Goal: Task Accomplishment & Management: Use online tool/utility

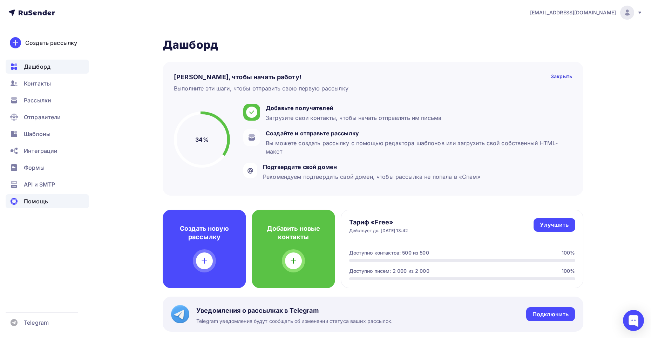
click at [33, 200] on span "Помощь" at bounding box center [36, 201] width 24 height 8
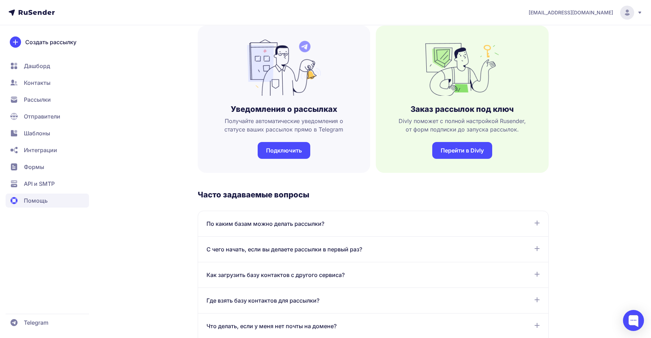
scroll to position [147, 0]
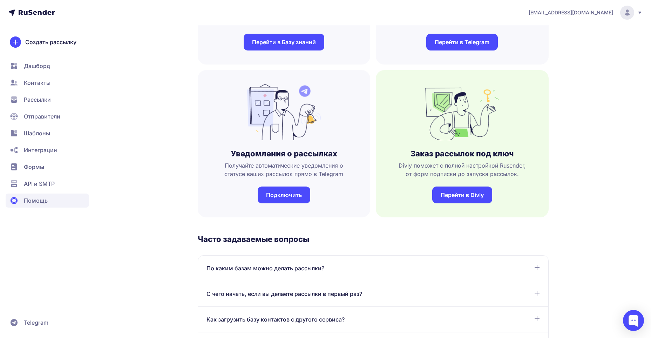
click at [37, 104] on span "Рассылки" at bounding box center [47, 100] width 83 height 14
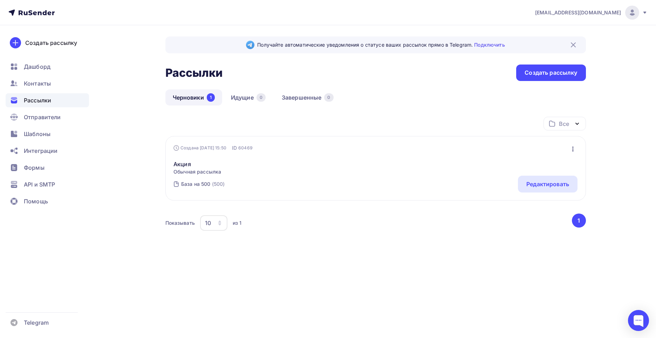
click at [186, 98] on link "Черновики 1" at bounding box center [193, 97] width 57 height 16
click at [190, 96] on link "Черновики 1" at bounding box center [193, 97] width 57 height 16
click at [194, 99] on link "Черновики 1" at bounding box center [193, 97] width 57 height 16
click at [548, 182] on div "Редактировать" at bounding box center [547, 184] width 43 height 8
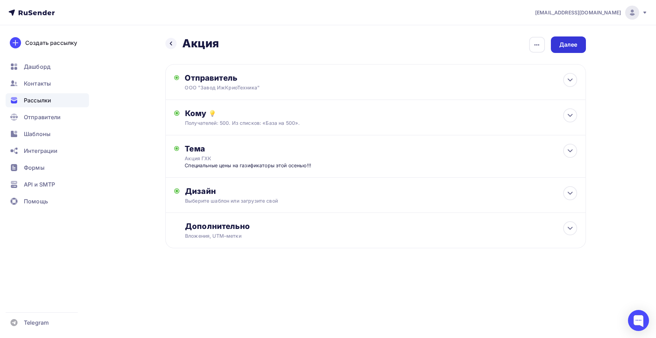
click at [569, 46] on div "Далее" at bounding box center [568, 45] width 18 height 8
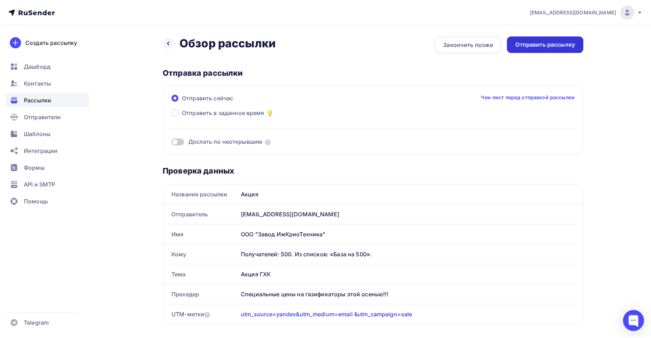
click at [545, 44] on div "Отправить рассылку" at bounding box center [545, 45] width 60 height 8
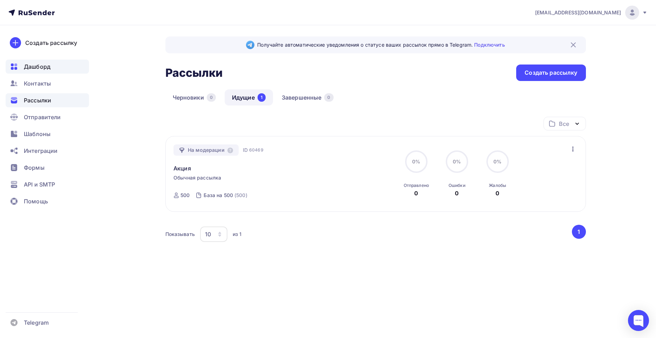
click at [32, 67] on span "Дашборд" at bounding box center [37, 66] width 27 height 8
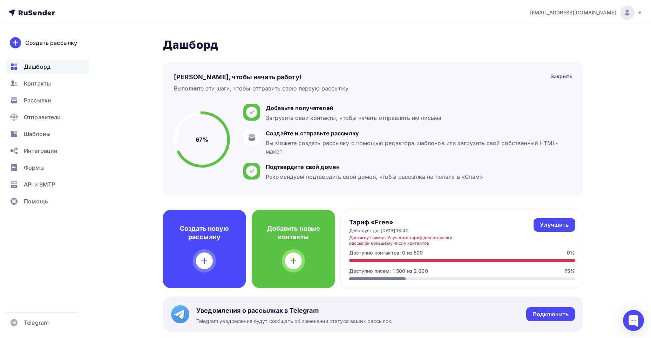
drag, startPoint x: 403, startPoint y: 67, endPoint x: 407, endPoint y: 67, distance: 4.2
